Goal: Navigation & Orientation: Find specific page/section

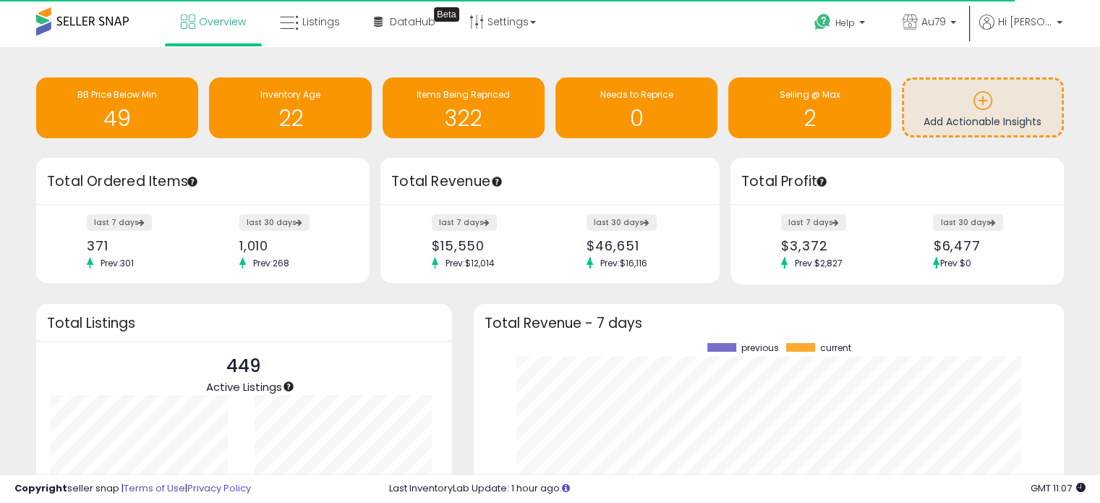
scroll to position [200, 561]
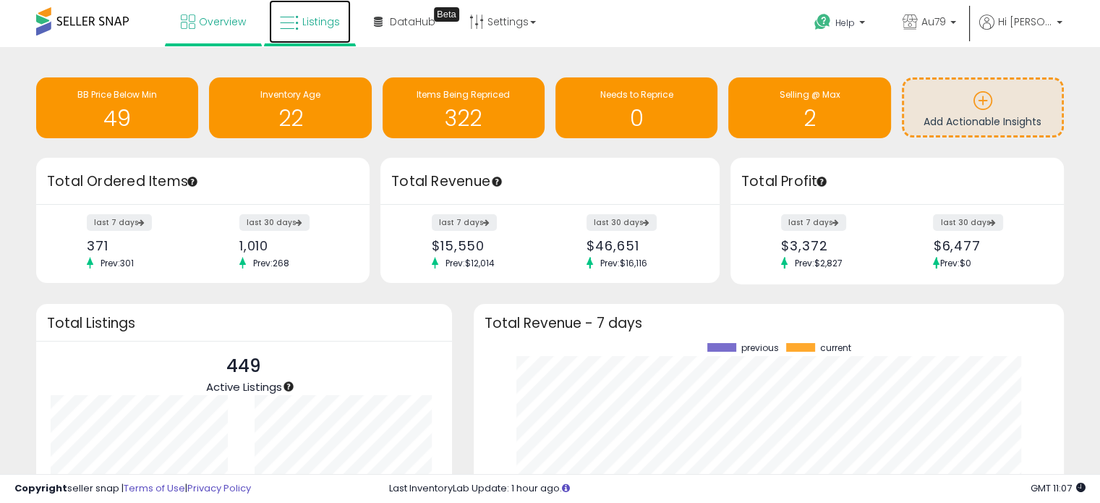
click at [315, 27] on span "Listings" at bounding box center [321, 21] width 38 height 14
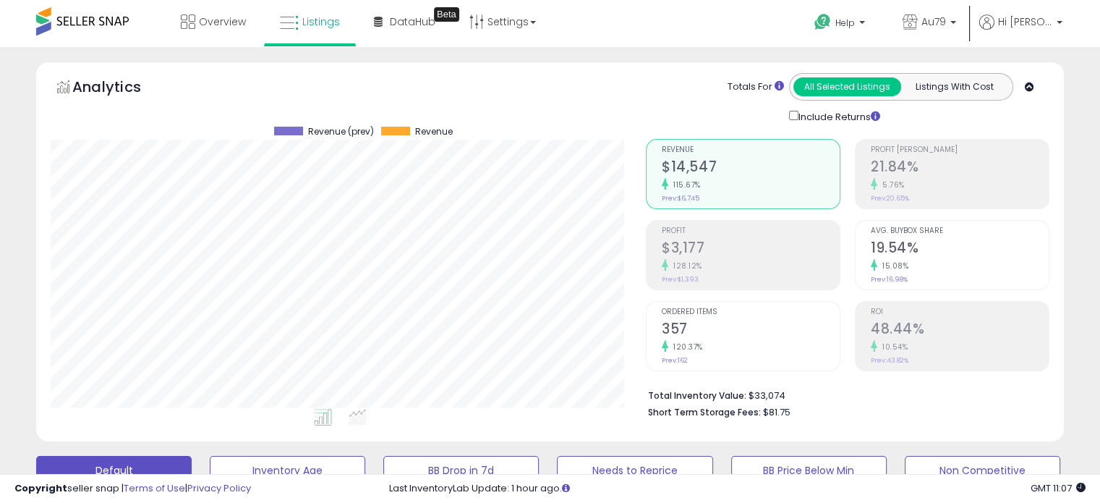
scroll to position [296, 595]
click at [404, 12] on link "DataHub Beta" at bounding box center [404, 21] width 83 height 43
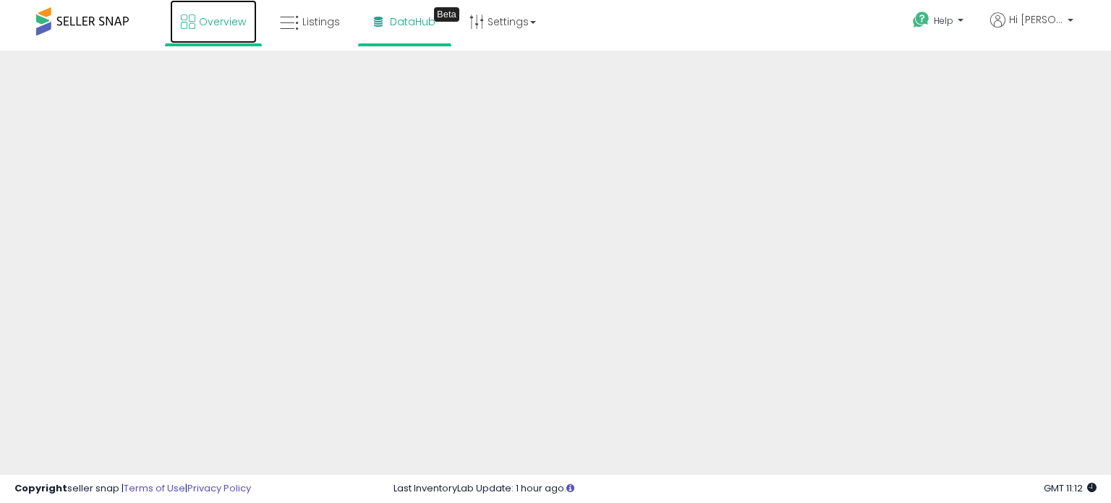
click at [216, 25] on span "Overview" at bounding box center [222, 21] width 47 height 14
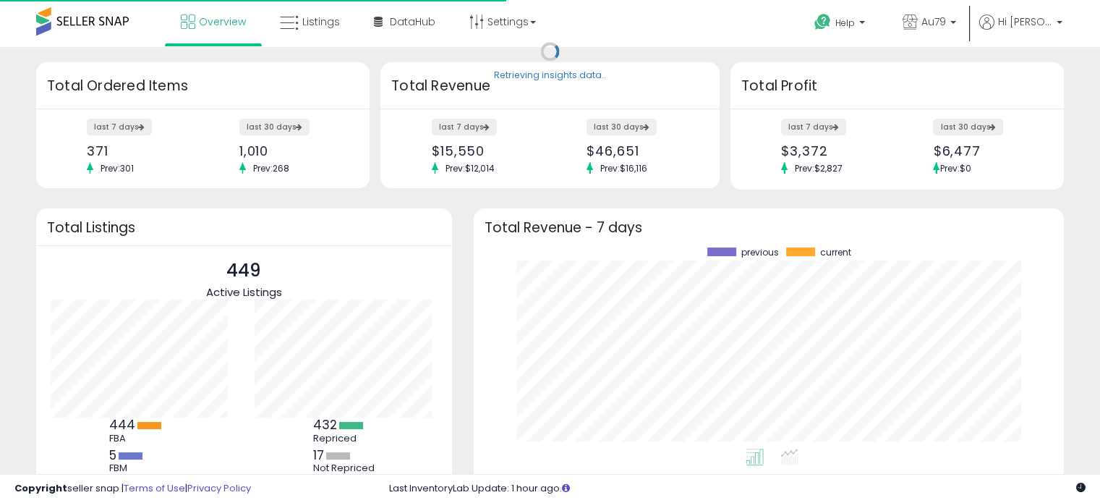
scroll to position [200, 561]
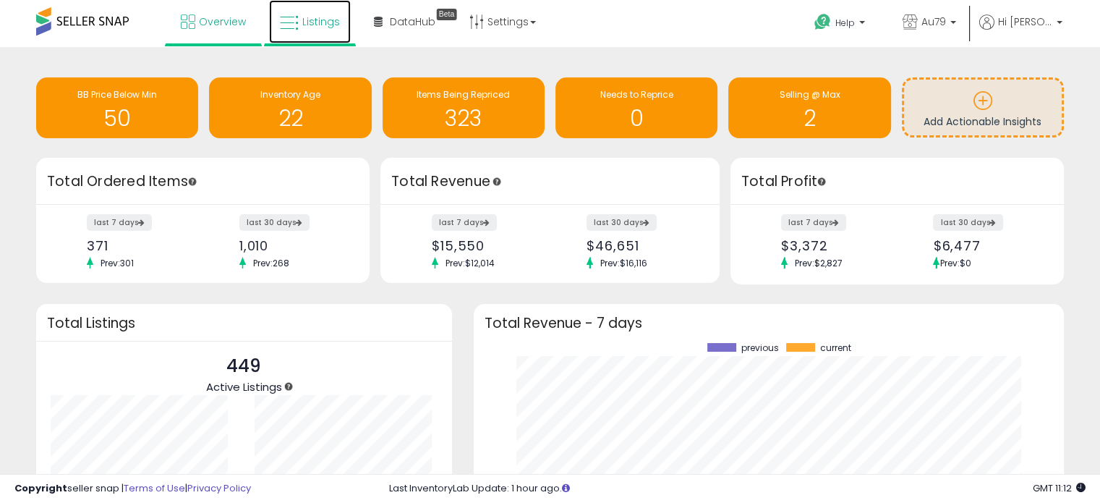
click at [313, 23] on span "Listings" at bounding box center [321, 21] width 38 height 14
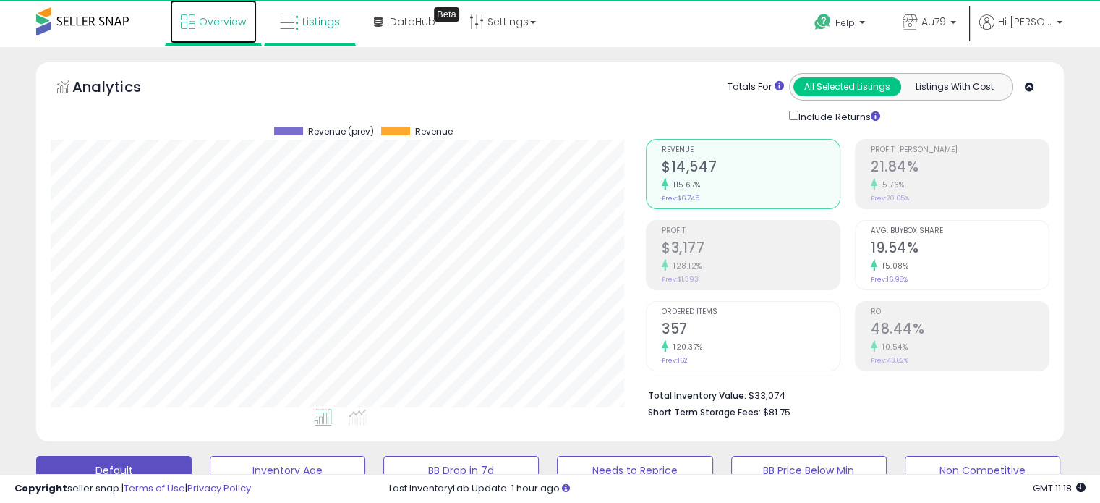
click at [229, 22] on span "Overview" at bounding box center [222, 21] width 47 height 14
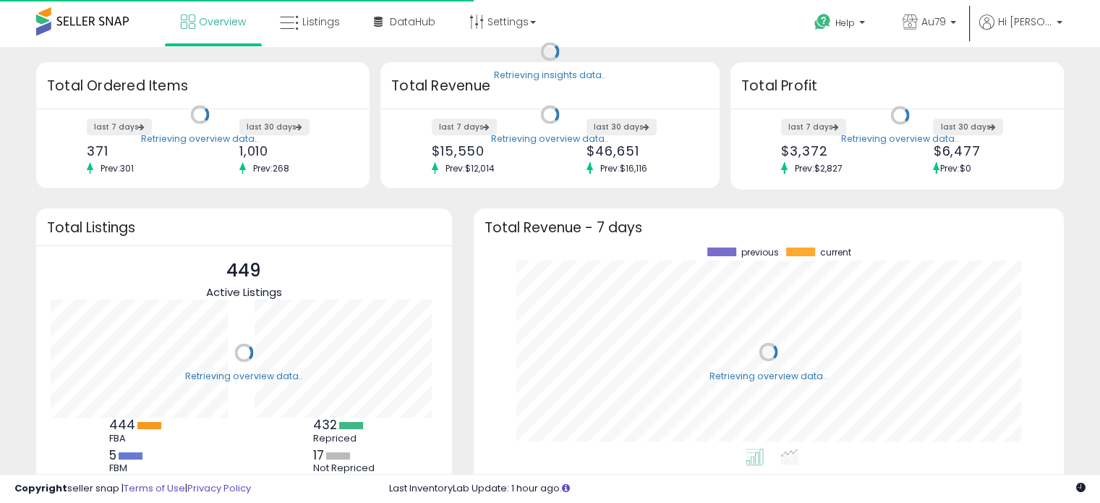
scroll to position [200, 561]
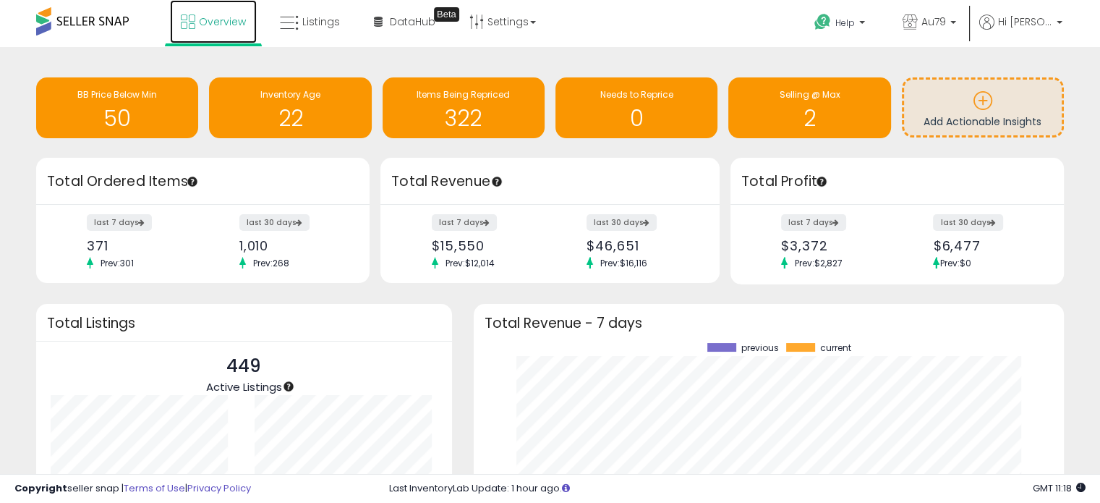
click at [229, 22] on span "Overview" at bounding box center [222, 21] width 47 height 14
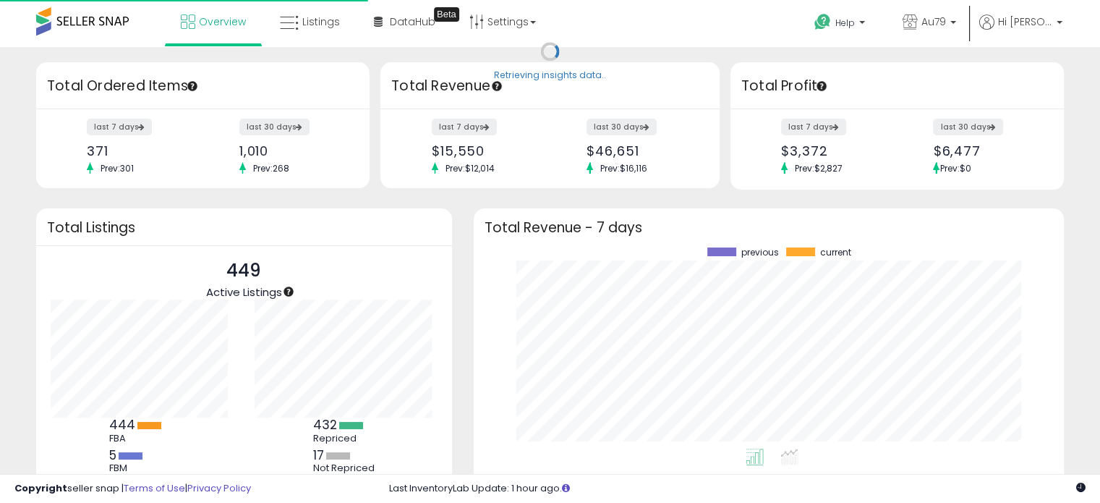
scroll to position [200, 561]
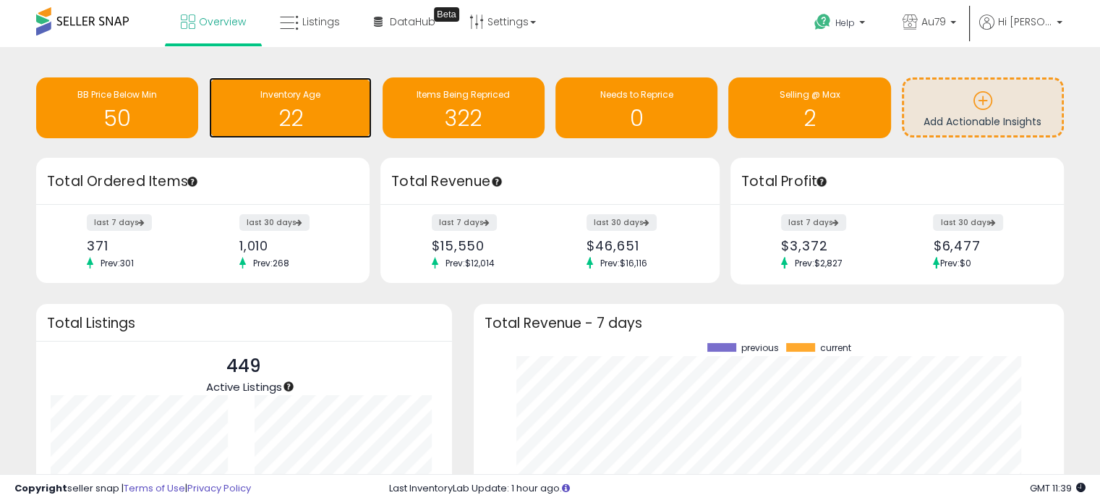
click at [294, 109] on h1 "22" at bounding box center [290, 118] width 148 height 24
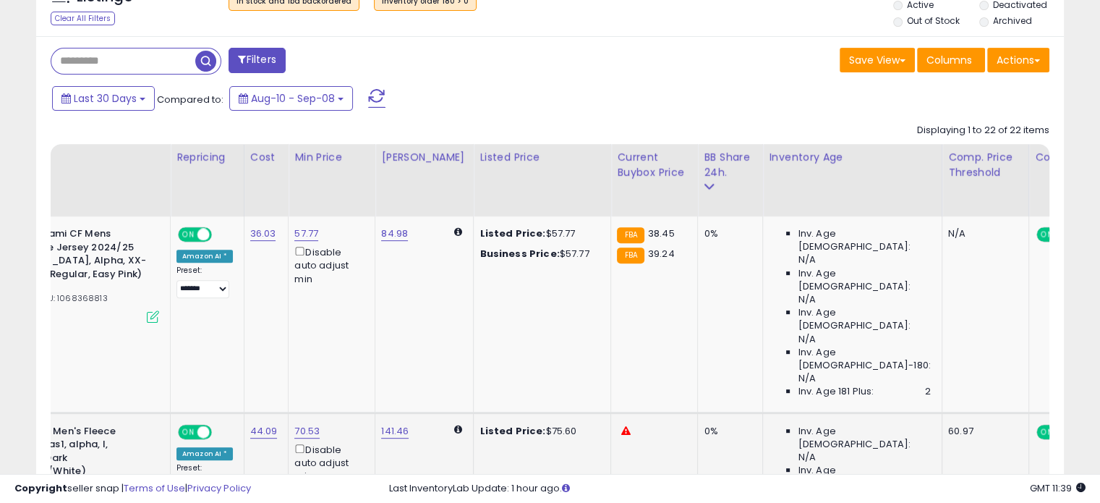
scroll to position [0, 150]
